Goal: Navigation & Orientation: Find specific page/section

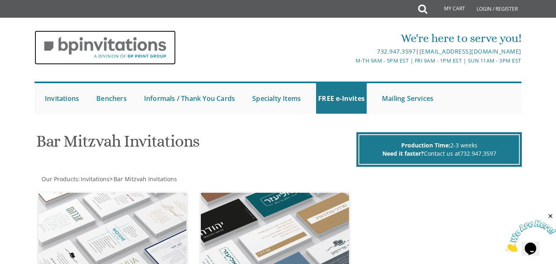
click at [113, 47] on img at bounding box center [105, 47] width 141 height 34
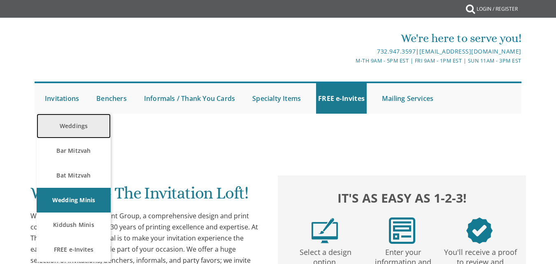
click at [75, 128] on link "Weddings" at bounding box center [74, 126] width 74 height 25
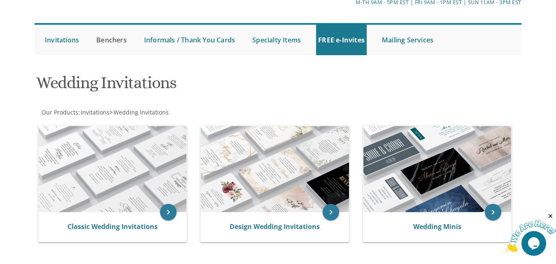
scroll to position [41, 0]
